Goal: Check status: Check status

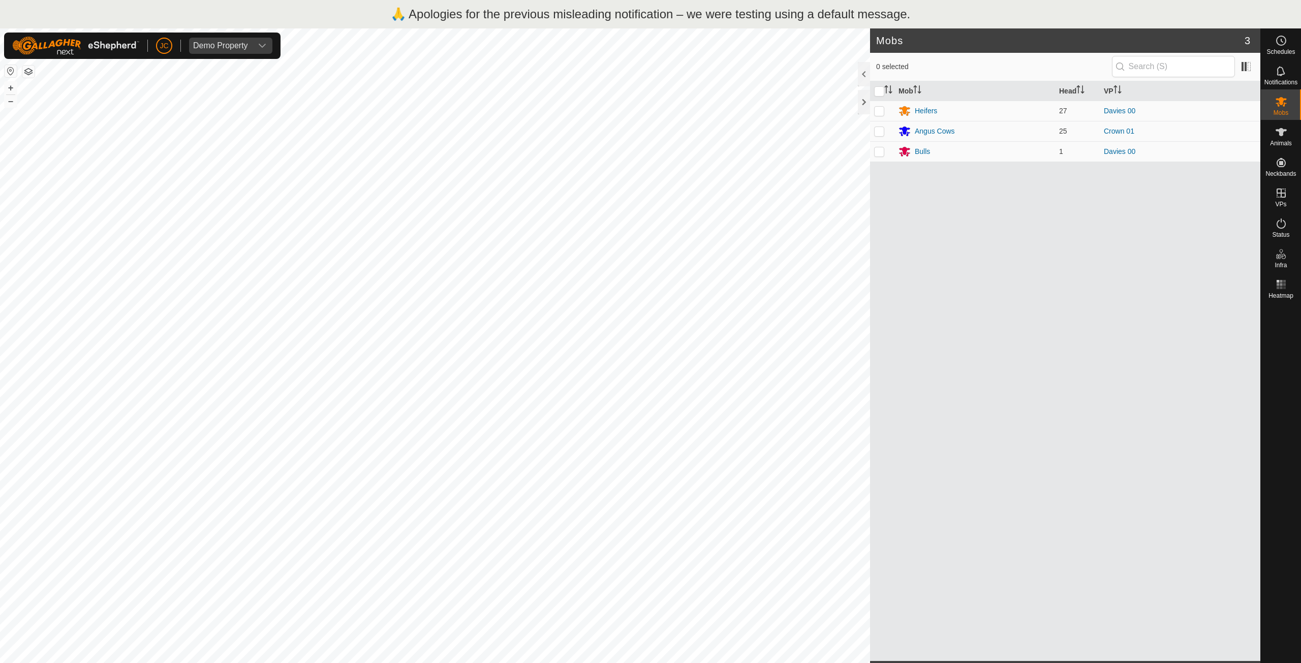
click at [939, 9] on div "🙏 Apologies for the previous misleading notification – we were testing using a …" at bounding box center [650, 14] width 1301 height 28
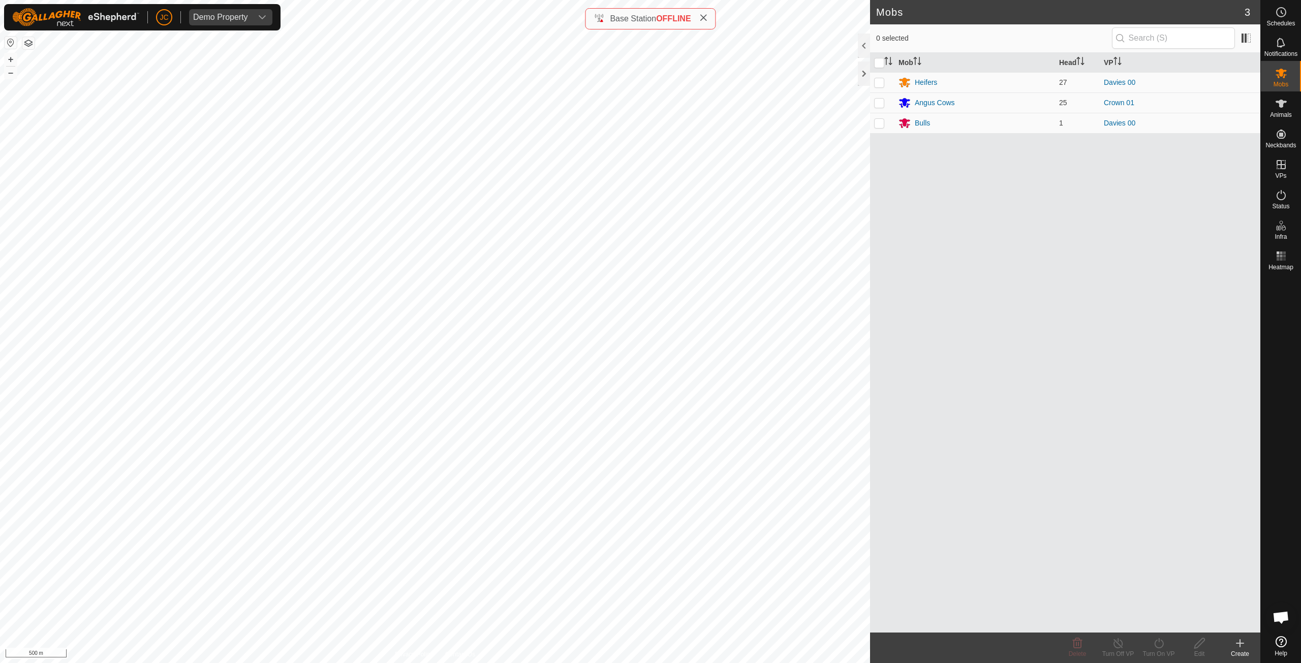
click at [708, 19] on div "Base Station OFFLINE" at bounding box center [650, 18] width 131 height 21
click at [704, 16] on icon at bounding box center [703, 18] width 8 height 8
click at [646, 18] on icon at bounding box center [703, 18] width 8 height 8
